Goal: Task Accomplishment & Management: Manage account settings

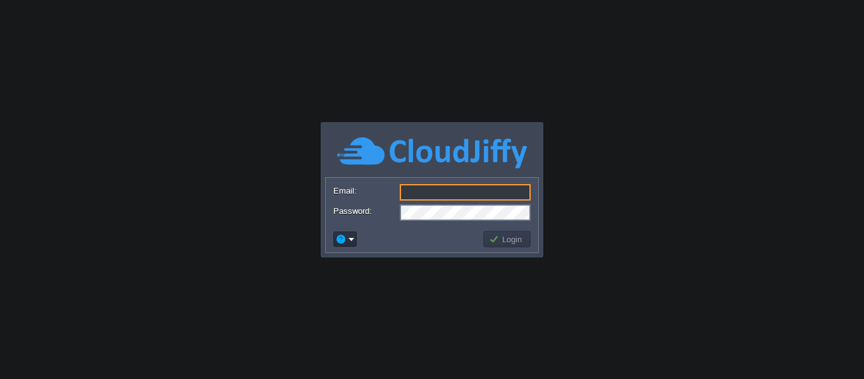
type input "[DOMAIN_NAME][EMAIL_ADDRESS][DOMAIN_NAME]"
click at [531, 241] on td "Login" at bounding box center [506, 239] width 51 height 20
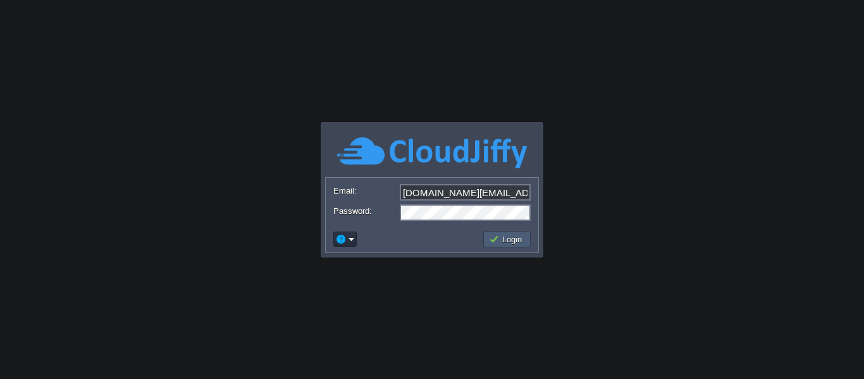
click at [513, 237] on button "Login" at bounding box center [507, 238] width 37 height 11
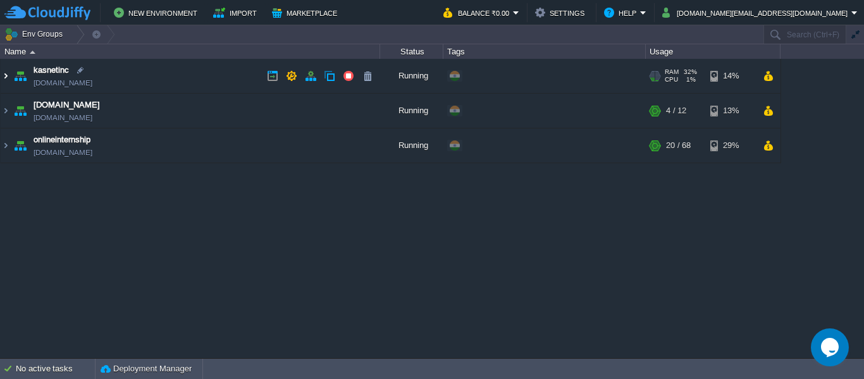
click at [6, 76] on img at bounding box center [6, 76] width 10 height 34
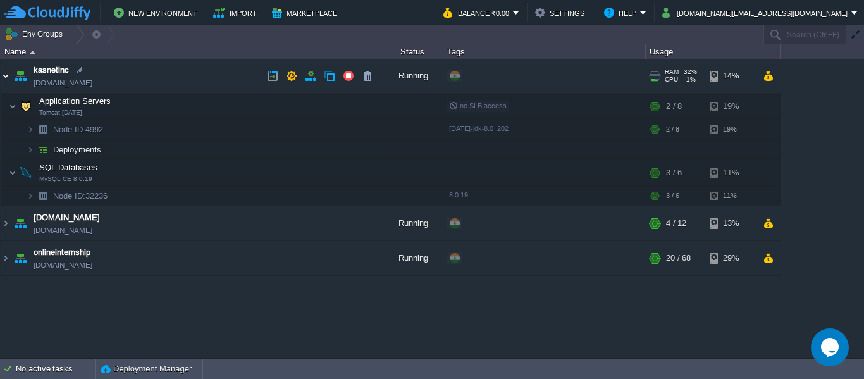
click at [8, 75] on img at bounding box center [6, 76] width 10 height 34
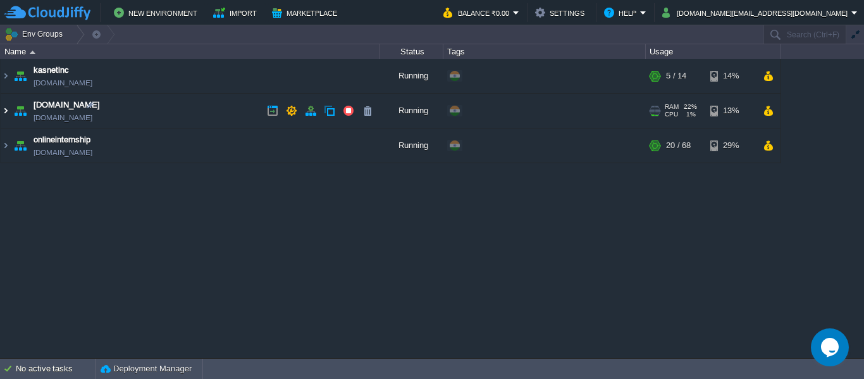
click at [8, 109] on img at bounding box center [6, 111] width 10 height 34
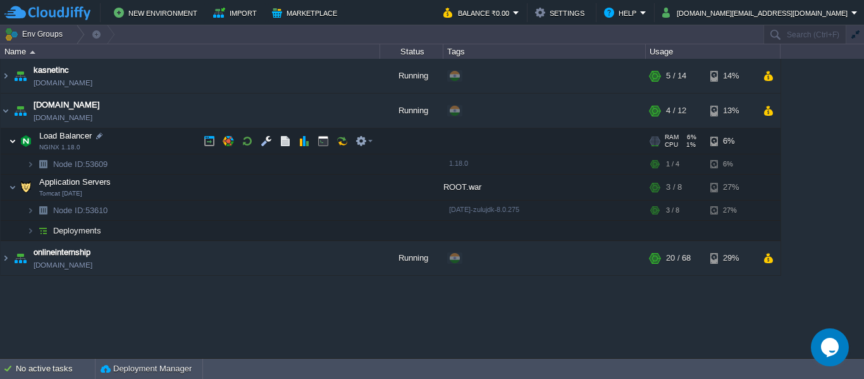
click at [15, 142] on img at bounding box center [13, 140] width 8 height 25
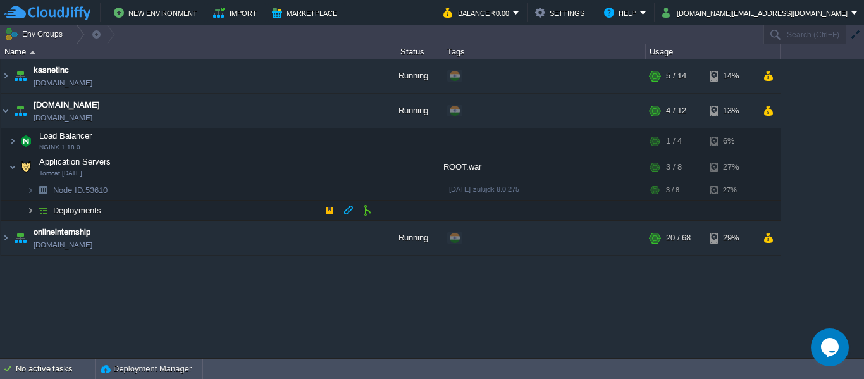
click at [30, 211] on img at bounding box center [31, 210] width 8 height 20
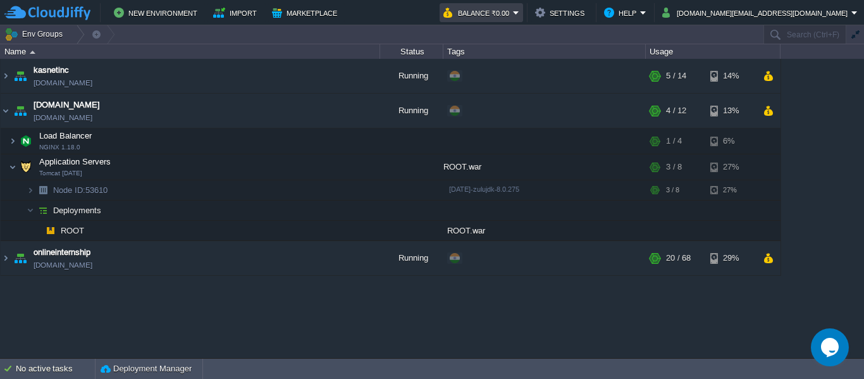
click at [519, 11] on em "Balance ₹0.00" at bounding box center [481, 12] width 76 height 15
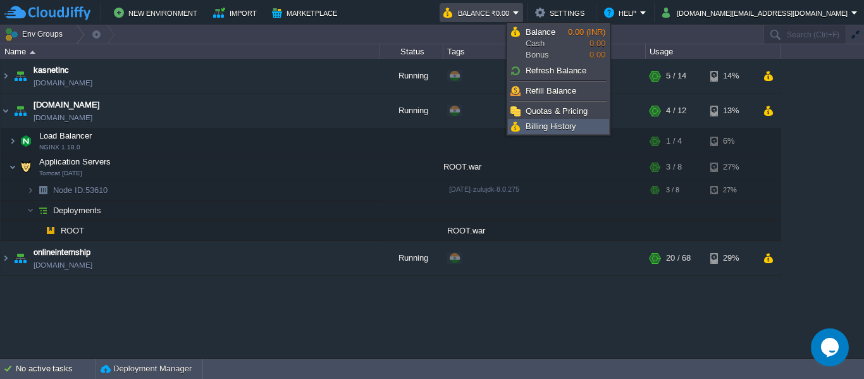
click at [565, 126] on span "Billing History" at bounding box center [550, 125] width 51 height 9
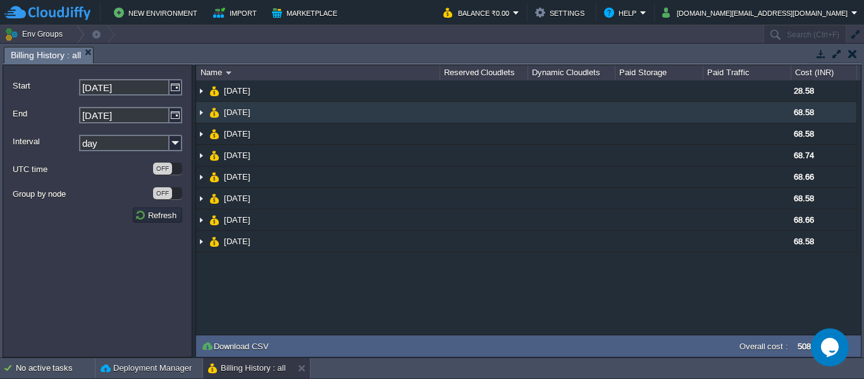
click at [201, 112] on img at bounding box center [201, 112] width 10 height 21
